Goal: Task Accomplishment & Management: Manage account settings

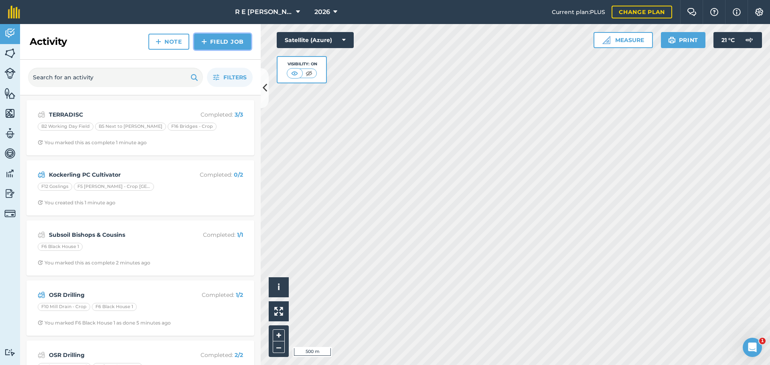
click at [203, 44] on img at bounding box center [204, 42] width 6 height 10
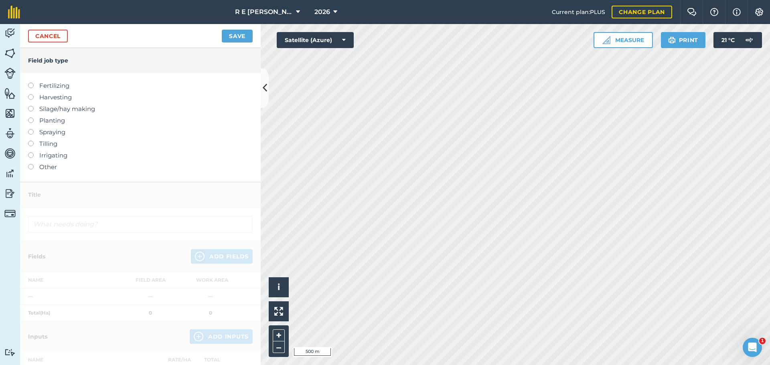
click at [29, 141] on label at bounding box center [33, 141] width 11 height 0
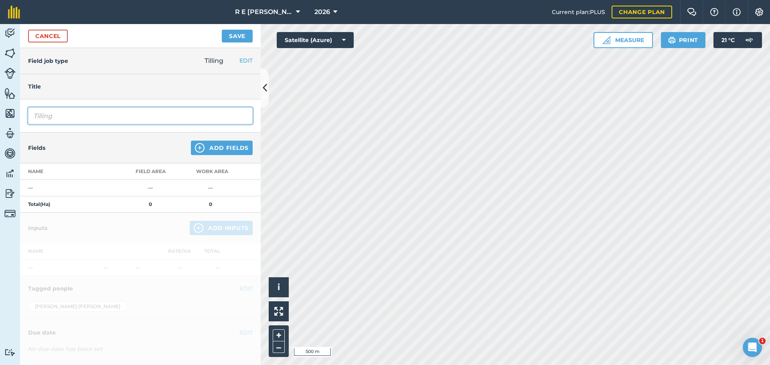
drag, startPoint x: 69, startPoint y: 117, endPoint x: 4, endPoint y: 121, distance: 64.3
click at [4, 121] on div "Activity Fields Livestock Features Maps Team Vehicles Data Reporting Billing Tu…" at bounding box center [385, 194] width 770 height 341
type input "Rolling"
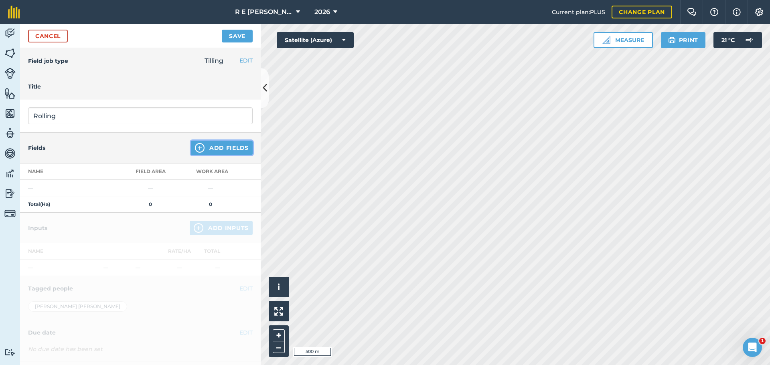
click at [191, 147] on button "Add Fields" at bounding box center [222, 148] width 62 height 14
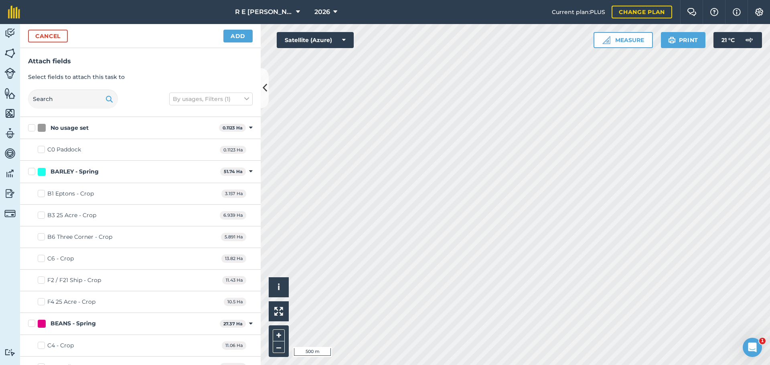
checkbox input "true"
click at [237, 38] on button "Add" at bounding box center [237, 36] width 29 height 13
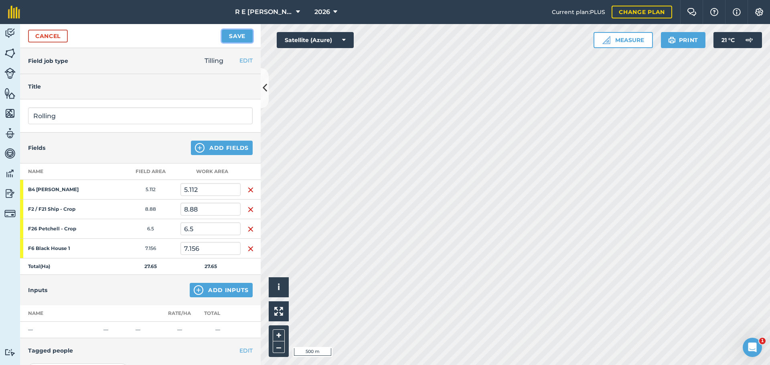
click at [239, 39] on button "Save" at bounding box center [237, 36] width 31 height 13
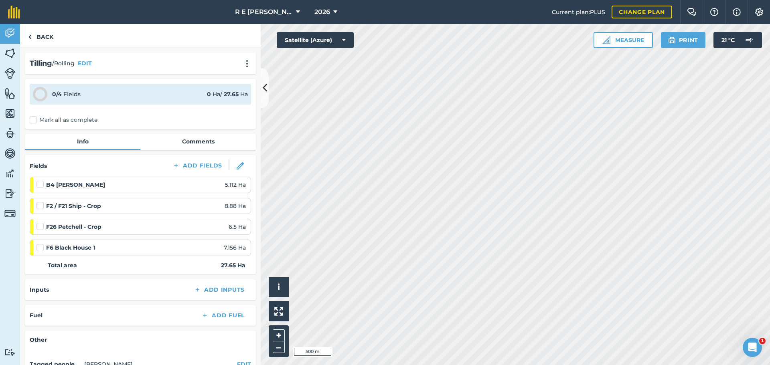
click at [40, 180] on label at bounding box center [41, 180] width 10 height 0
click at [40, 185] on input "checkbox" at bounding box center [38, 182] width 5 height 5
checkbox input "false"
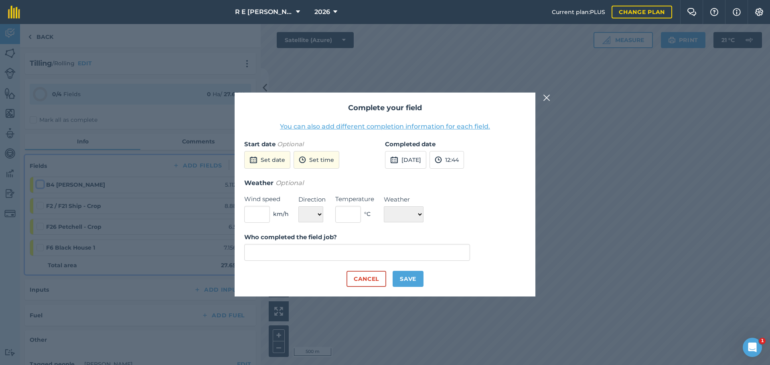
type input "[PERSON_NAME]"
click at [416, 158] on button "[DATE]" at bounding box center [405, 160] width 41 height 18
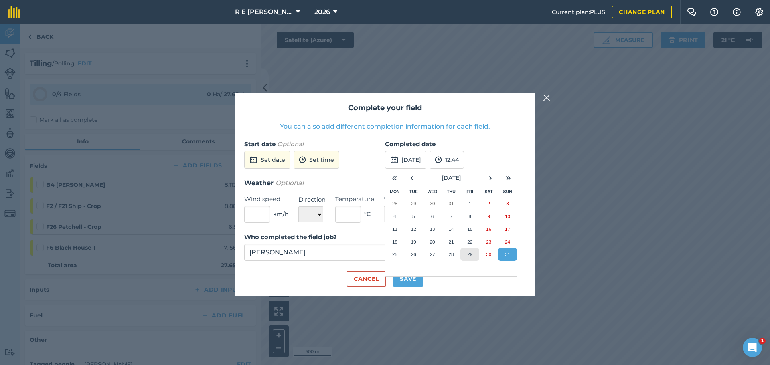
click at [467, 256] on abbr "29" at bounding box center [469, 254] width 5 height 5
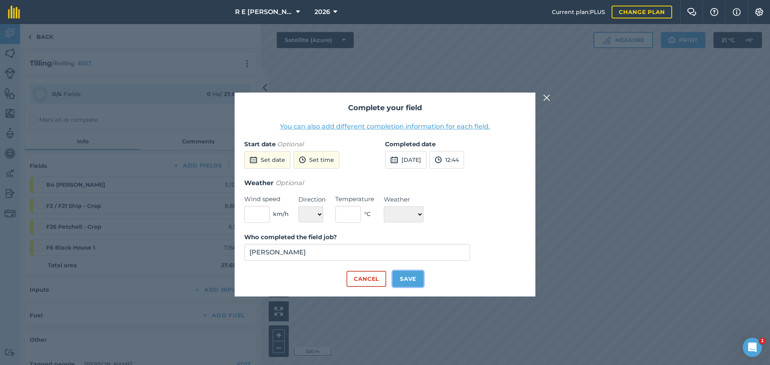
click at [414, 282] on button "Save" at bounding box center [408, 279] width 31 height 16
checkbox input "true"
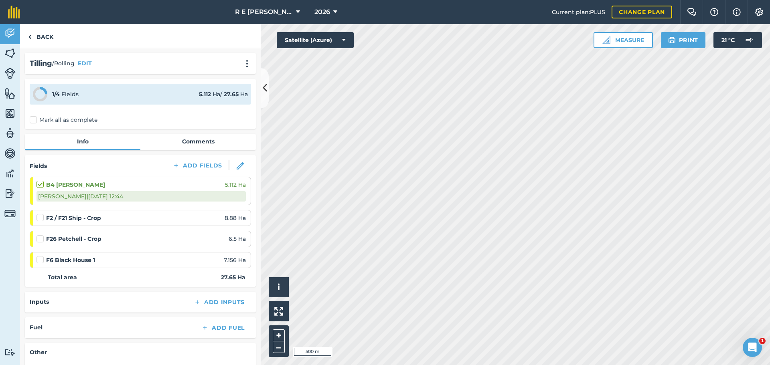
click at [39, 235] on label at bounding box center [41, 235] width 10 height 0
click at [39, 240] on input "checkbox" at bounding box center [38, 237] width 5 height 5
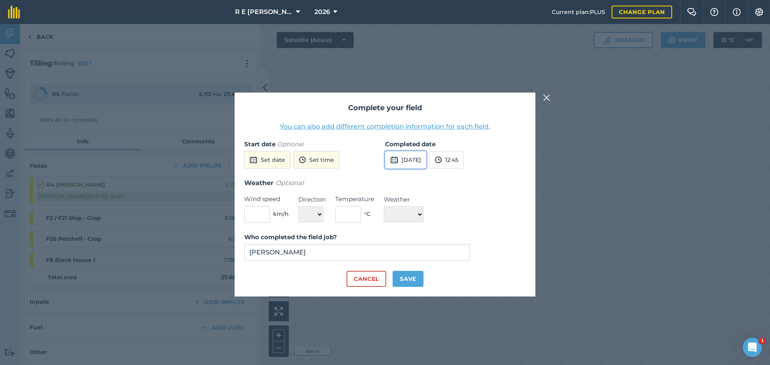
click at [409, 161] on button "[DATE]" at bounding box center [405, 160] width 41 height 18
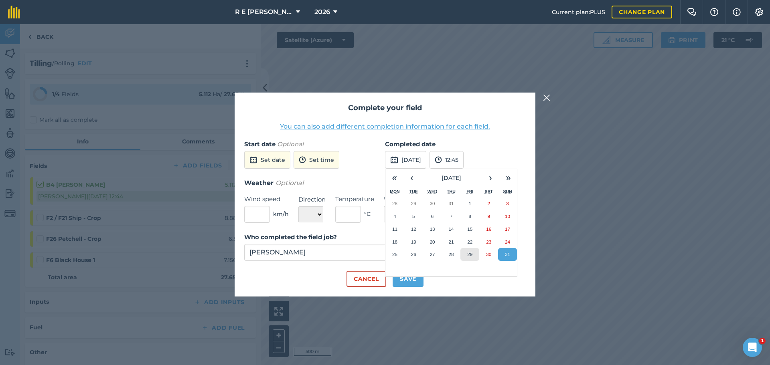
click at [468, 252] on abbr "29" at bounding box center [469, 254] width 5 height 5
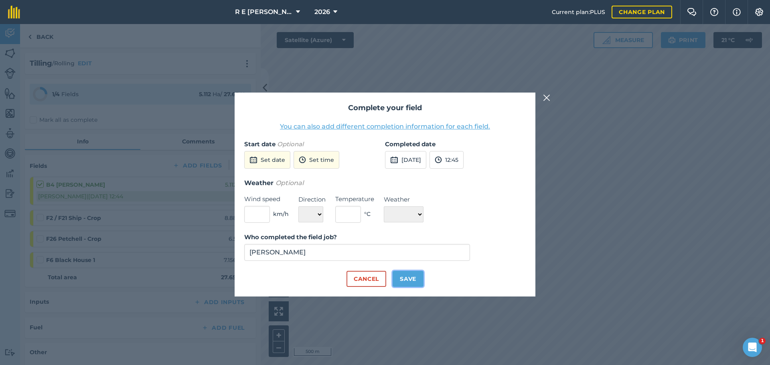
click at [403, 277] on button "Save" at bounding box center [408, 279] width 31 height 16
checkbox input "true"
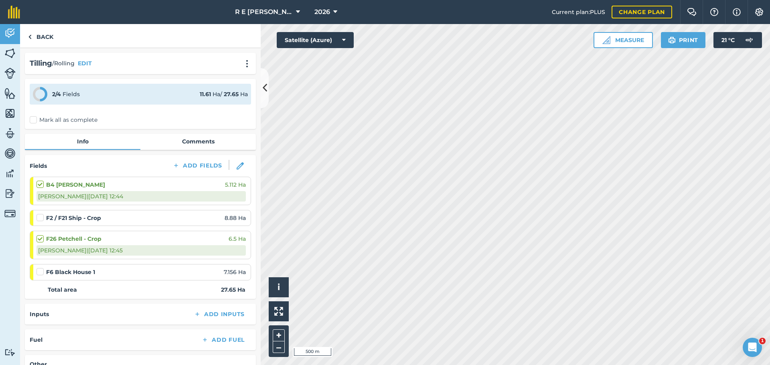
click at [41, 214] on label at bounding box center [41, 214] width 10 height 0
click at [41, 219] on input "checkbox" at bounding box center [38, 216] width 5 height 5
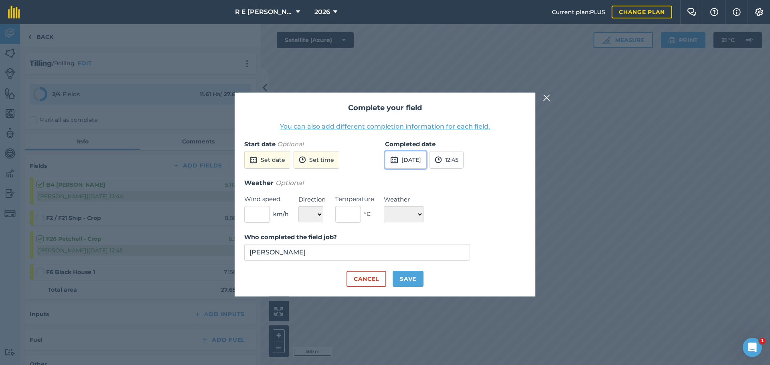
click at [426, 157] on button "[DATE]" at bounding box center [405, 160] width 41 height 18
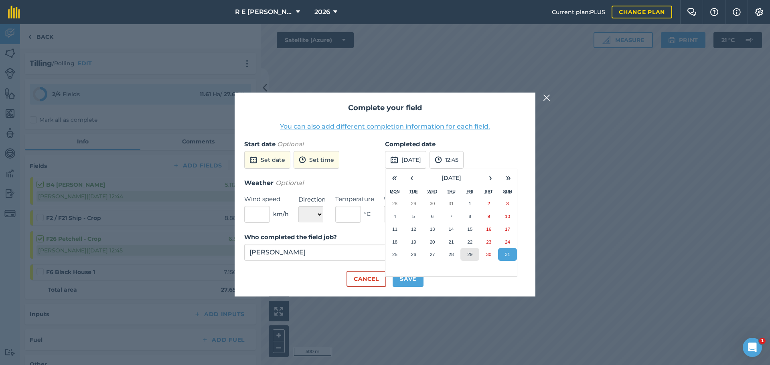
click at [466, 252] on button "29" at bounding box center [469, 254] width 19 height 13
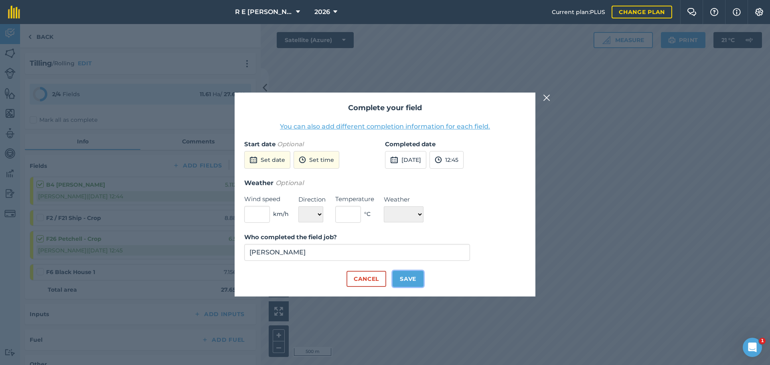
click at [414, 281] on button "Save" at bounding box center [408, 279] width 31 height 16
checkbox input "true"
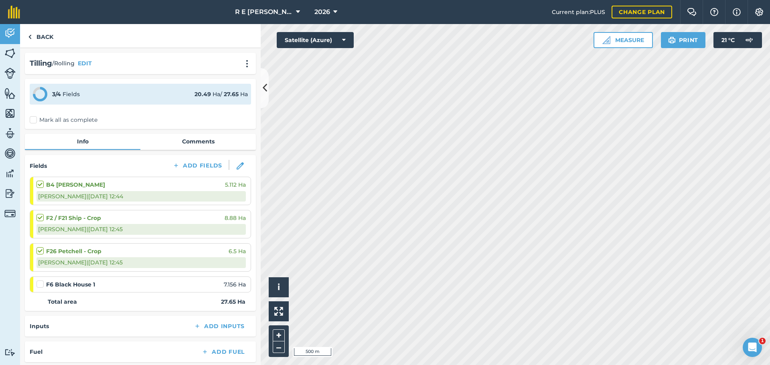
click at [43, 280] on label at bounding box center [41, 280] width 10 height 0
click at [42, 283] on input "checkbox" at bounding box center [38, 282] width 5 height 5
checkbox input "false"
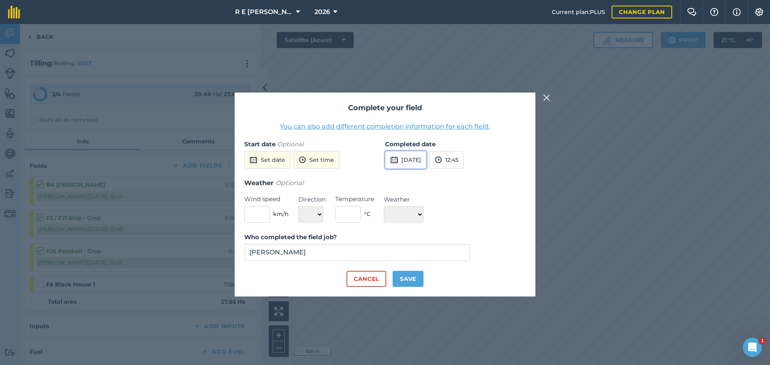
click at [426, 159] on button "[DATE]" at bounding box center [405, 160] width 41 height 18
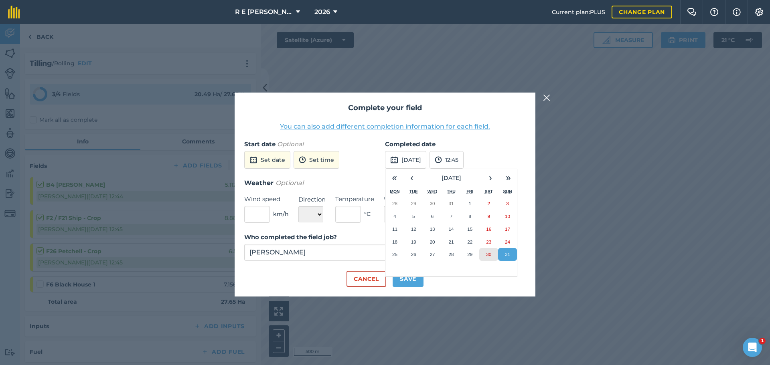
click at [489, 253] on abbr "30" at bounding box center [488, 254] width 5 height 5
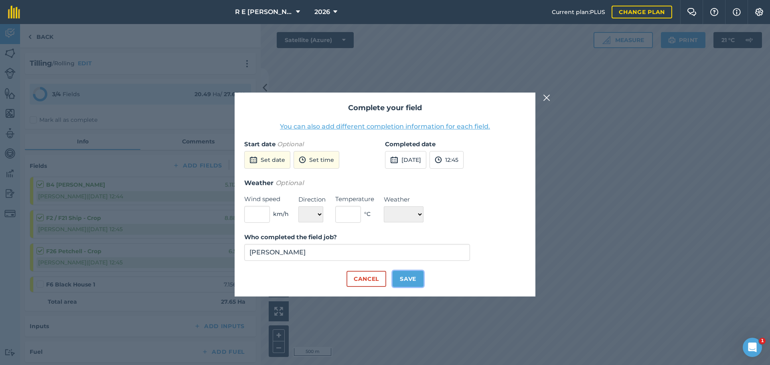
click at [397, 282] on button "Save" at bounding box center [408, 279] width 31 height 16
checkbox input "true"
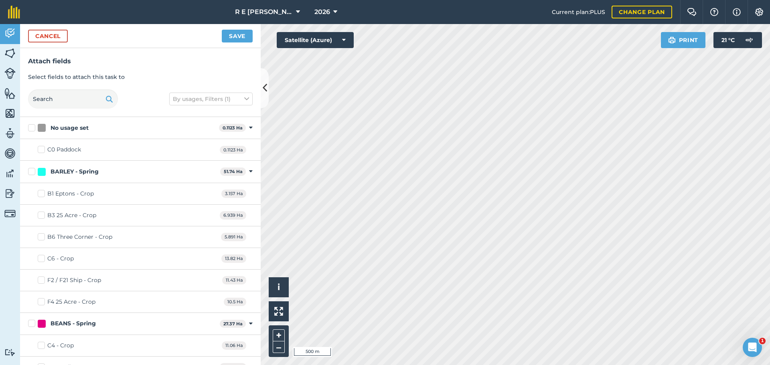
checkbox input "true"
click at [237, 39] on button "Save" at bounding box center [237, 36] width 31 height 13
checkbox input "false"
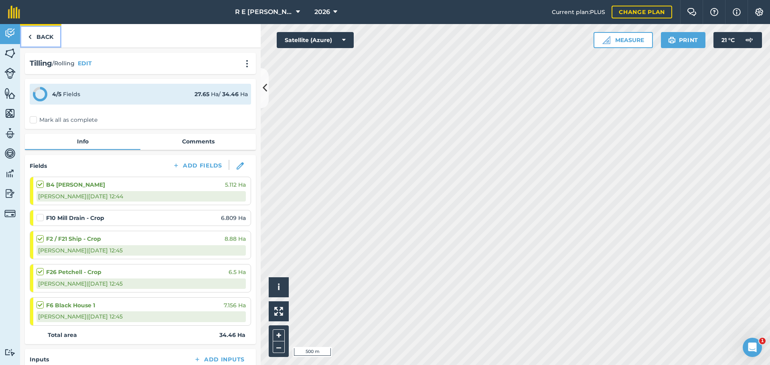
click at [45, 36] on link "Back" at bounding box center [40, 36] width 41 height 24
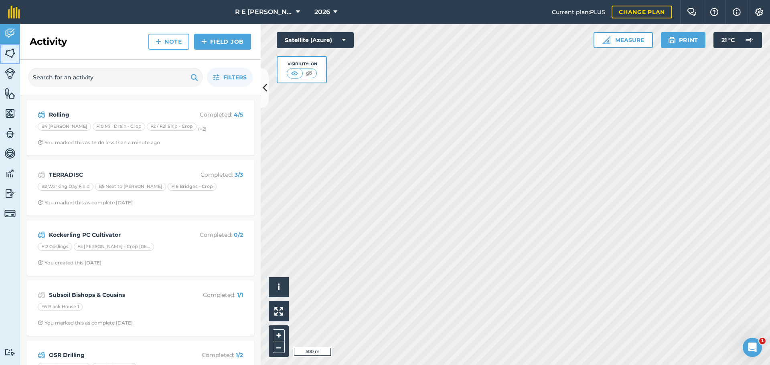
click at [9, 54] on img at bounding box center [9, 53] width 11 height 12
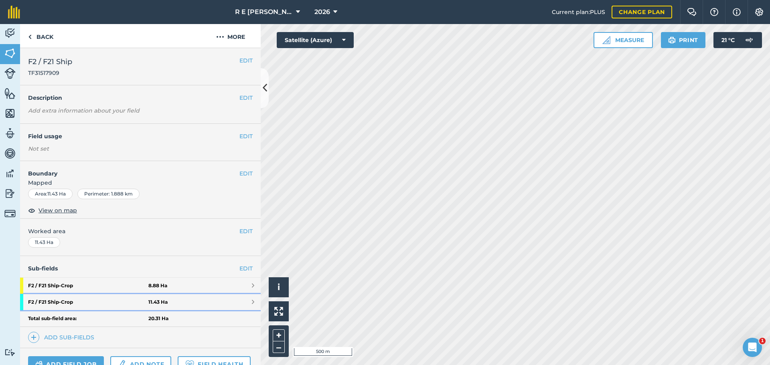
click at [100, 298] on strong "F2 / F21 Ship - Crop" at bounding box center [88, 302] width 120 height 16
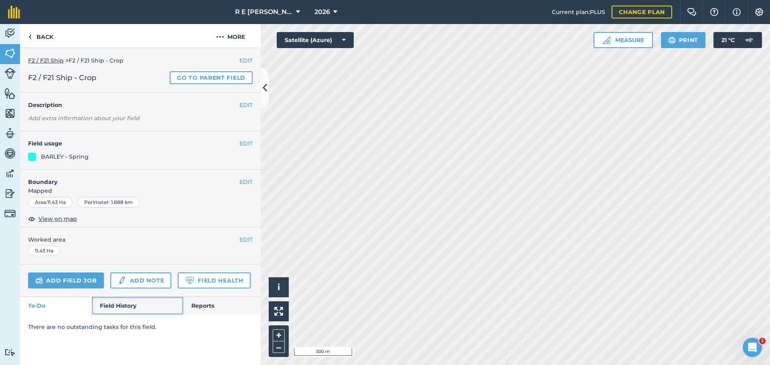
click at [117, 306] on link "Field History" at bounding box center [137, 306] width 91 height 18
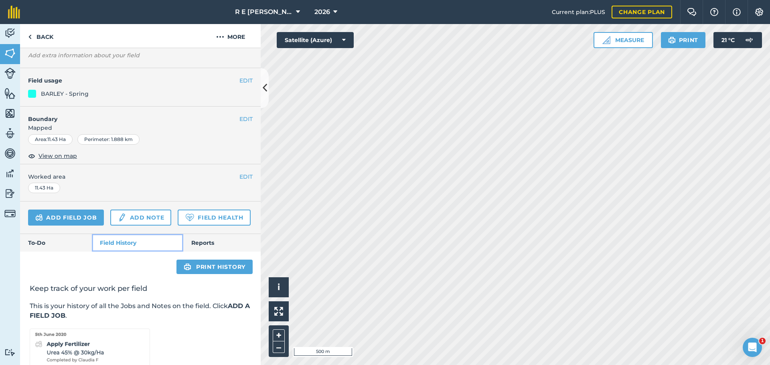
scroll to position [56, 0]
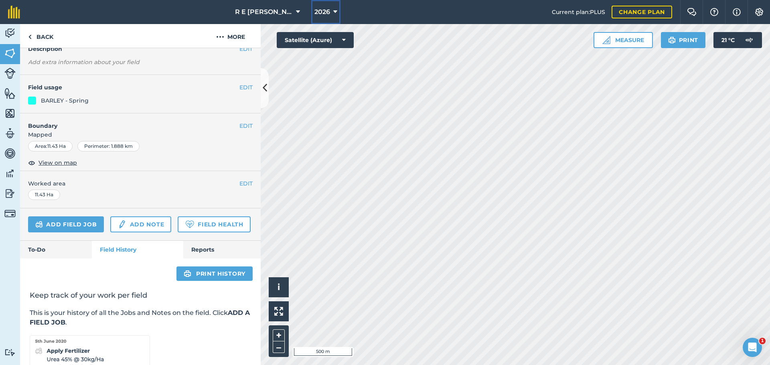
click at [333, 10] on icon at bounding box center [335, 12] width 4 height 10
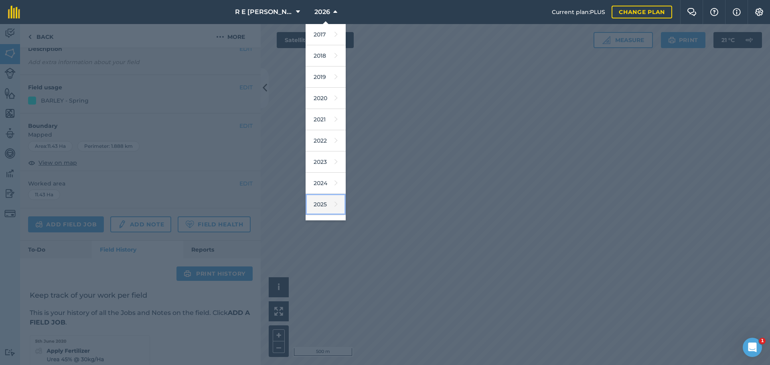
click at [320, 201] on link "2025" at bounding box center [326, 204] width 40 height 21
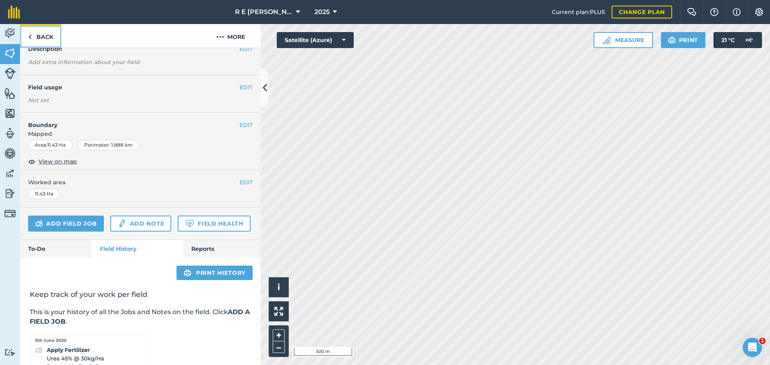
click at [51, 38] on link "Back" at bounding box center [40, 36] width 41 height 24
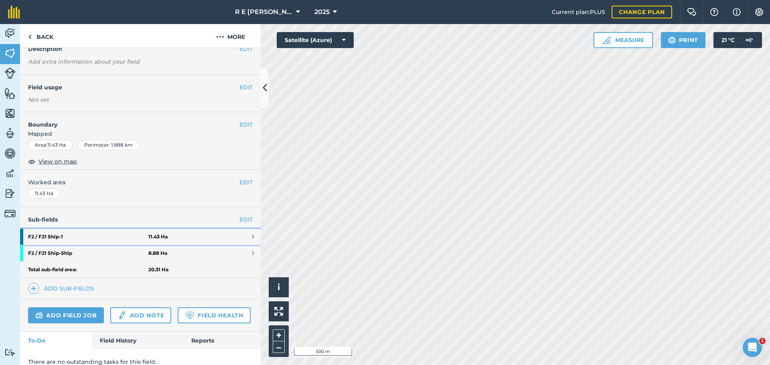
click at [107, 234] on strong "F2 / F21 Ship - 1" at bounding box center [88, 237] width 120 height 16
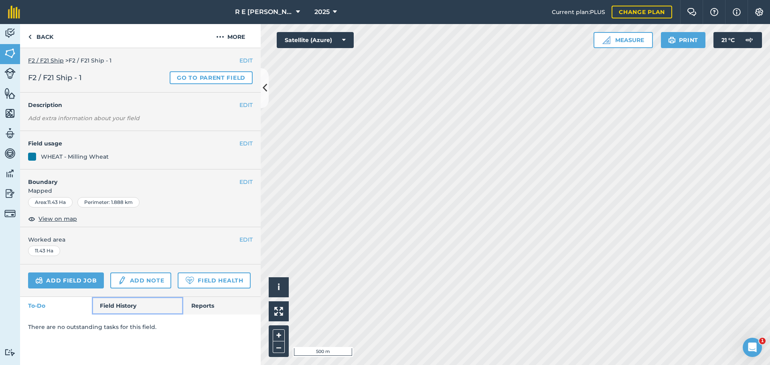
click at [124, 304] on link "Field History" at bounding box center [137, 306] width 91 height 18
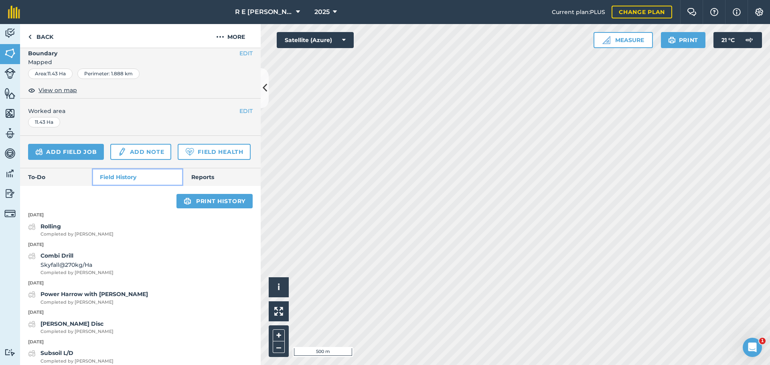
scroll to position [159, 0]
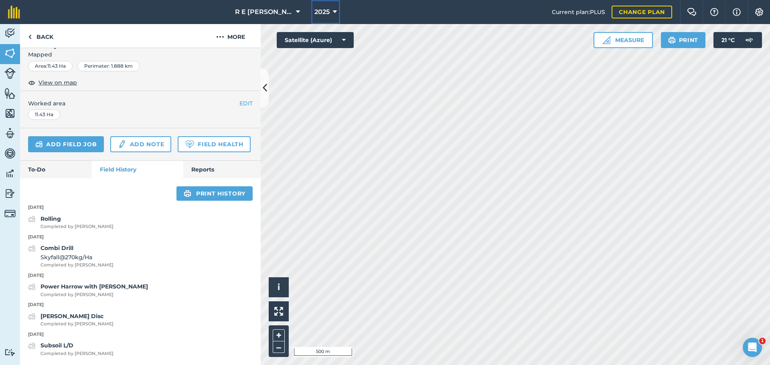
click at [329, 10] on button "2025" at bounding box center [325, 12] width 29 height 24
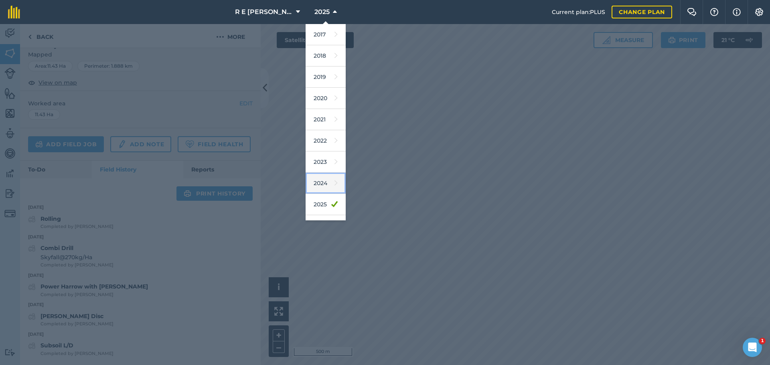
click at [318, 182] on link "2024" at bounding box center [326, 183] width 40 height 21
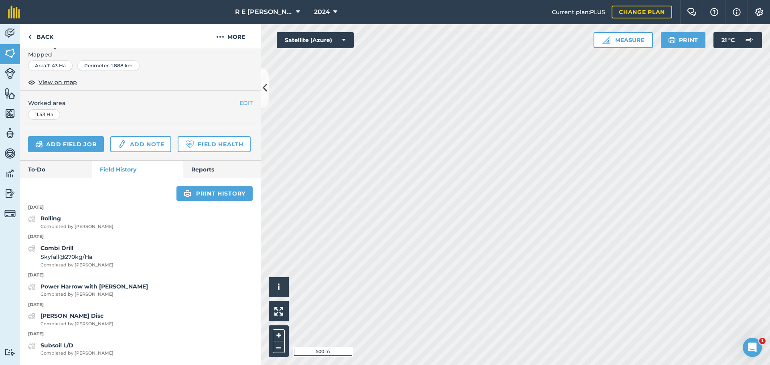
scroll to position [158, 0]
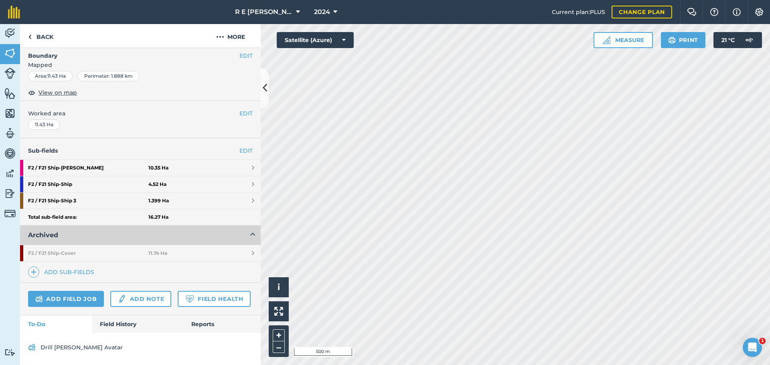
scroll to position [140, 0]
click at [86, 245] on strong "F2 / F21 Ship - Cover" at bounding box center [88, 253] width 120 height 16
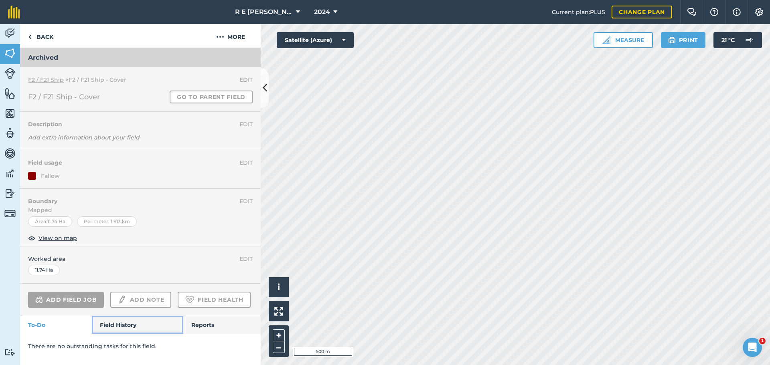
click at [106, 329] on link "Field History" at bounding box center [137, 325] width 91 height 18
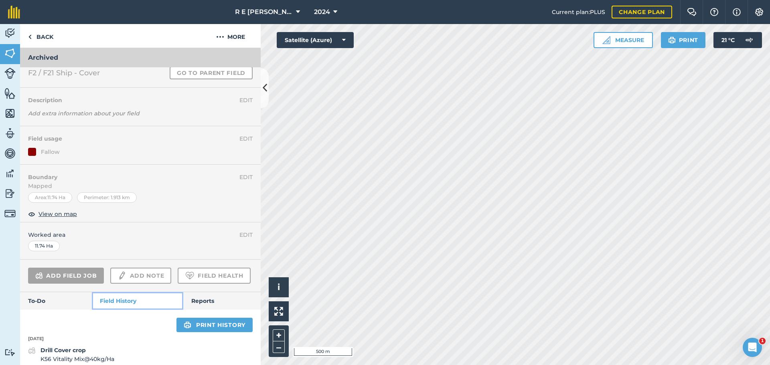
scroll to position [113, 0]
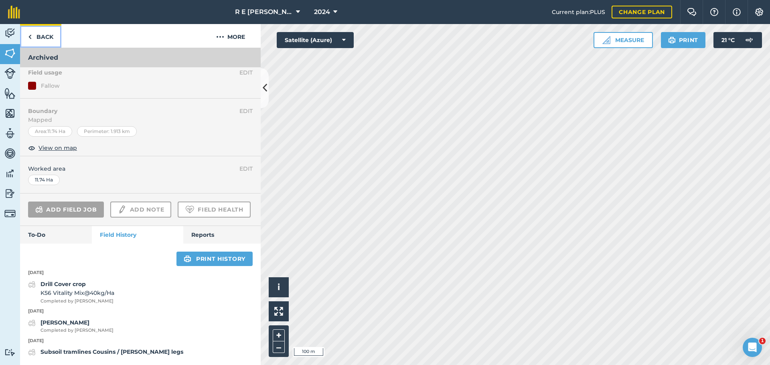
click at [49, 39] on link "Back" at bounding box center [40, 36] width 41 height 24
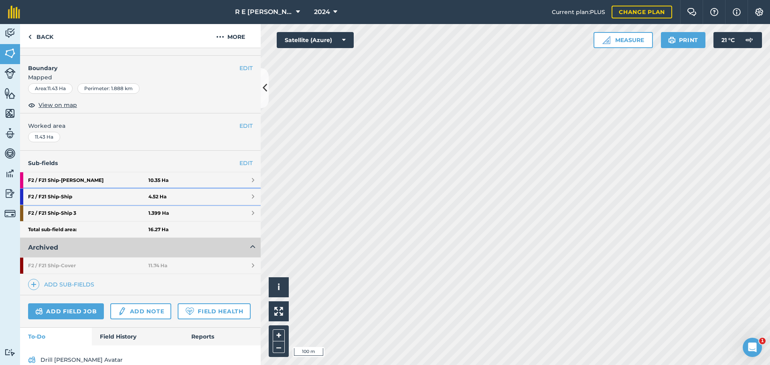
click at [79, 199] on strong "F2 / F21 Ship - Ship" at bounding box center [88, 197] width 120 height 16
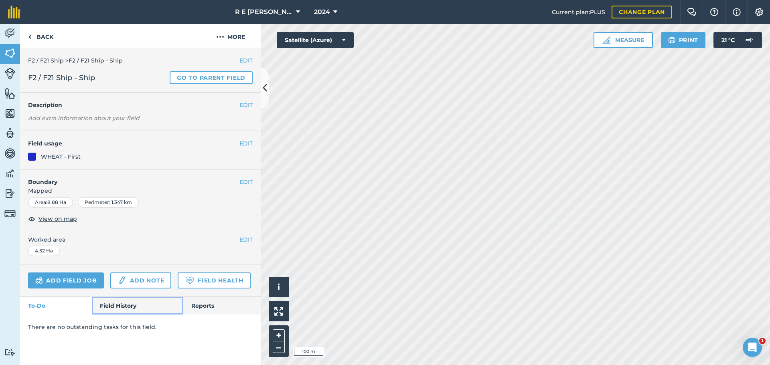
click at [132, 304] on link "Field History" at bounding box center [137, 306] width 91 height 18
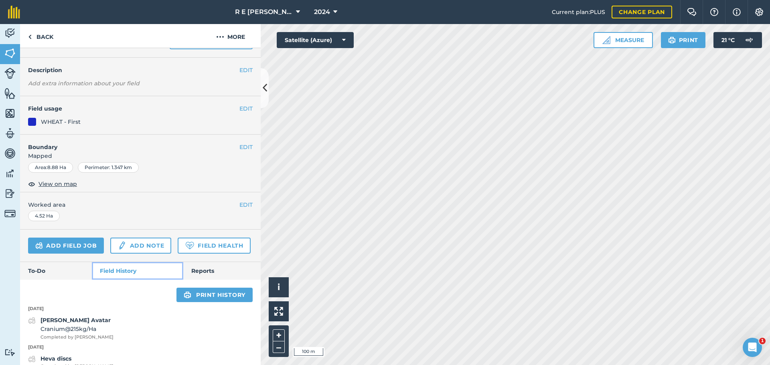
scroll to position [100, 0]
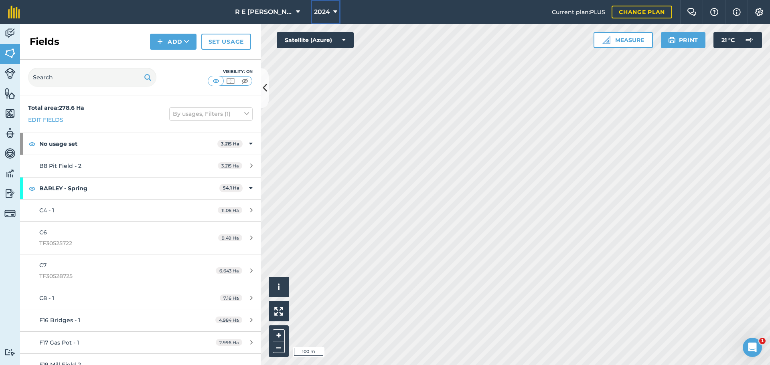
click at [333, 13] on icon at bounding box center [335, 12] width 4 height 10
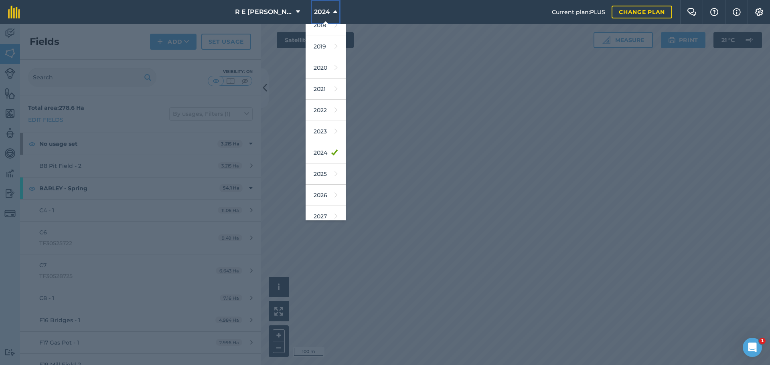
scroll to position [37, 0]
click at [315, 189] on link "2026" at bounding box center [326, 188] width 40 height 21
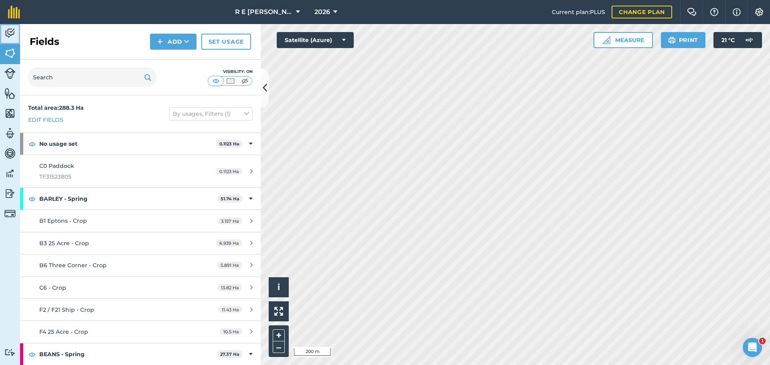
click at [2, 36] on link "Activity" at bounding box center [10, 34] width 20 height 20
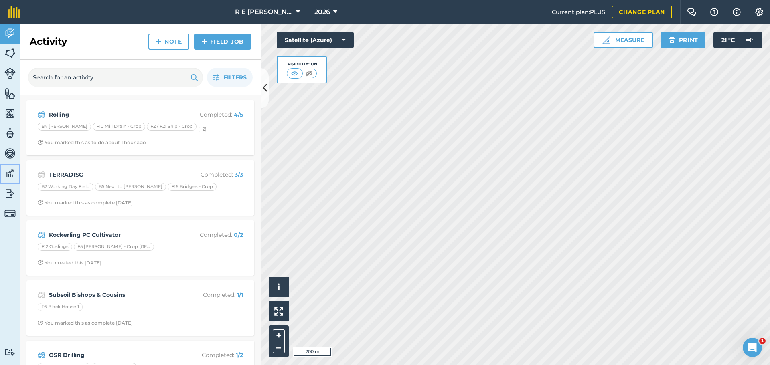
click at [12, 174] on img at bounding box center [9, 174] width 11 height 12
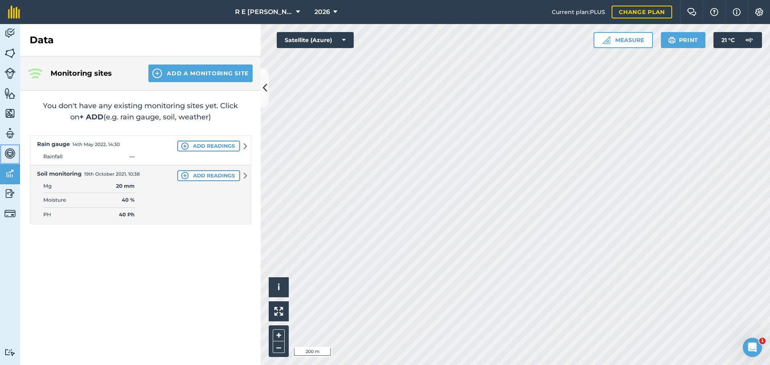
click at [9, 154] on img at bounding box center [9, 154] width 11 height 12
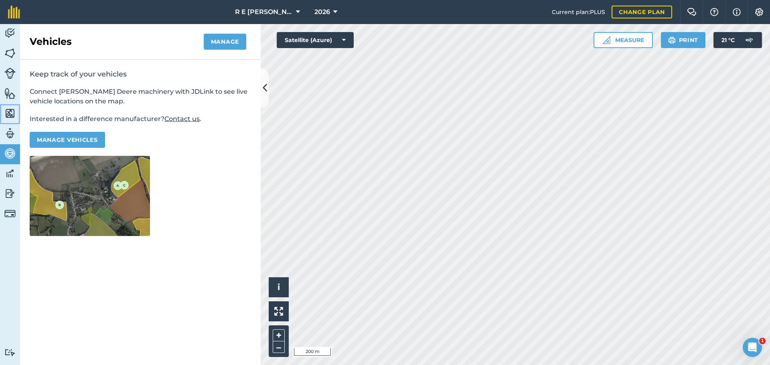
click at [6, 115] on img at bounding box center [9, 113] width 11 height 12
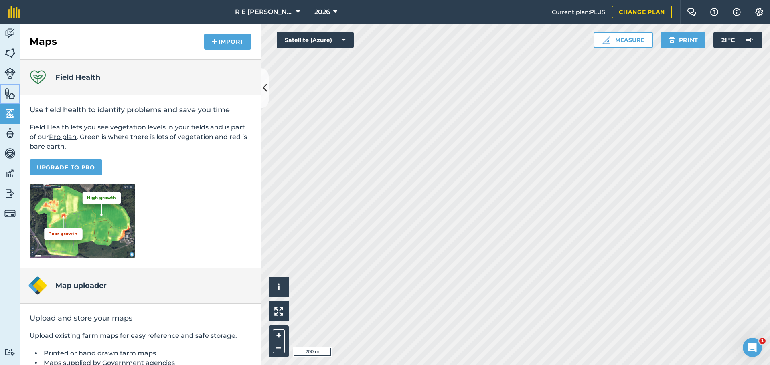
click at [9, 97] on img at bounding box center [9, 93] width 11 height 12
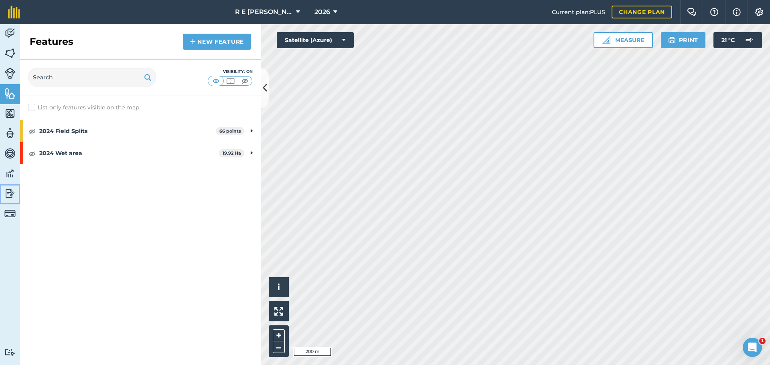
click at [10, 194] on img at bounding box center [9, 194] width 11 height 12
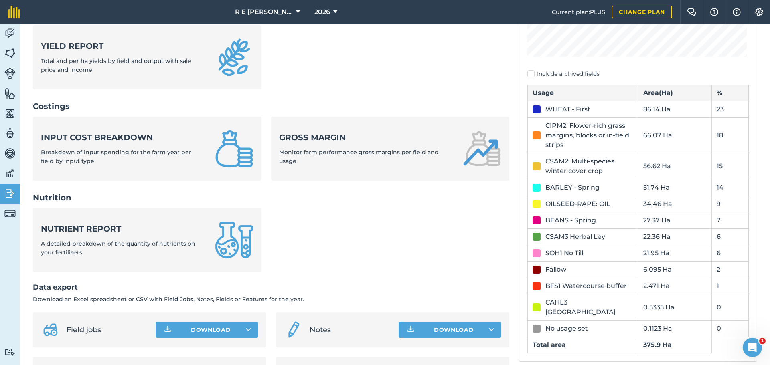
scroll to position [241, 0]
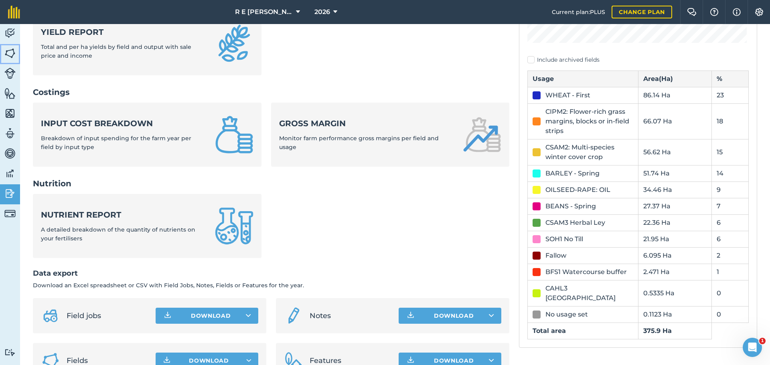
click at [11, 49] on img at bounding box center [9, 53] width 11 height 12
